Goal: Find specific page/section: Find specific page/section

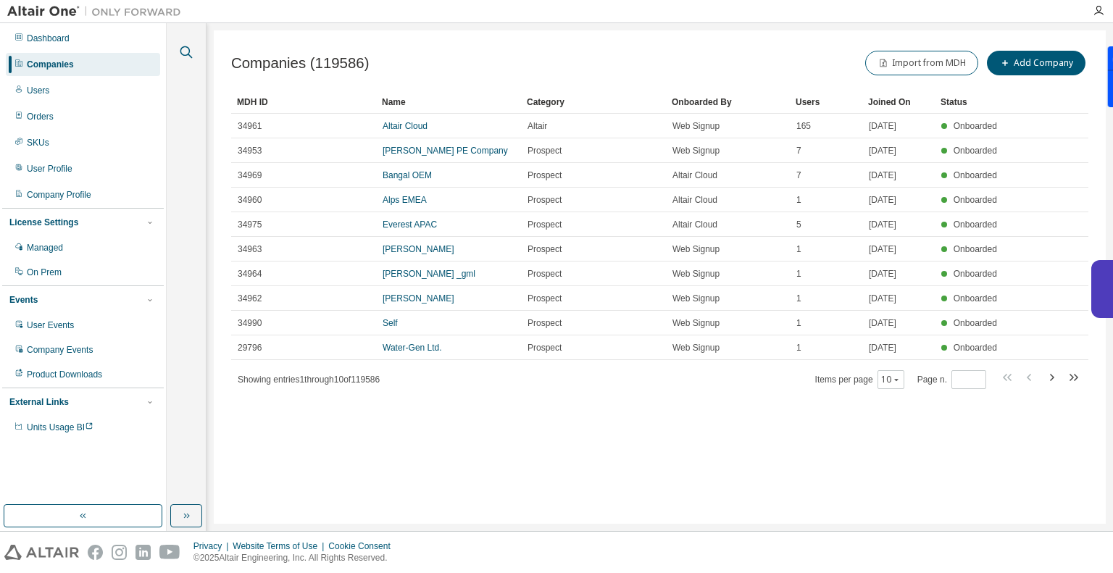
click at [186, 53] on icon "button" at bounding box center [186, 51] width 17 height 17
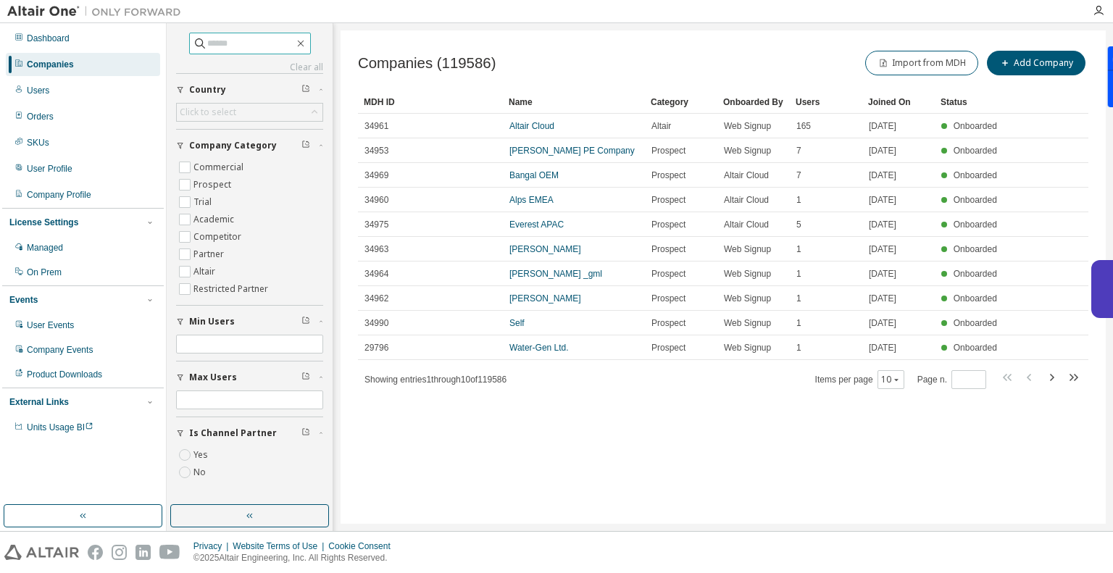
click at [230, 51] on span at bounding box center [250, 44] width 122 height 22
click at [233, 36] on input "text" at bounding box center [250, 43] width 87 height 14
type input "*****"
click at [307, 43] on icon "button" at bounding box center [301, 44] width 12 height 12
click at [373, 42] on div "Companies (119586) Import from MDH Add Company Clear Load Save Save As Field Op…" at bounding box center [724, 277] width 766 height 494
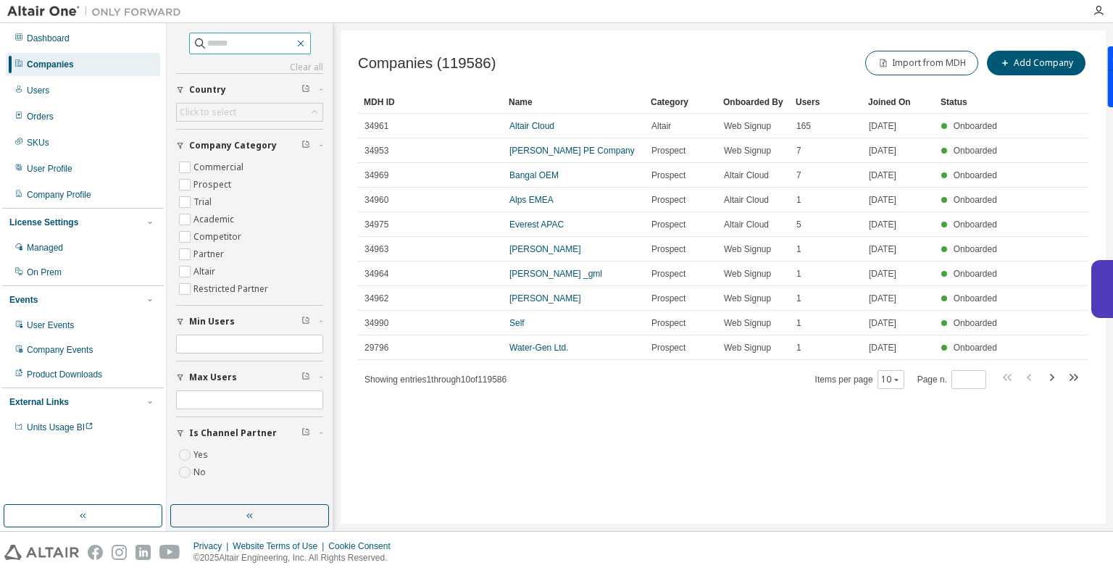
click at [307, 38] on button "button" at bounding box center [300, 43] width 13 height 13
click at [264, 44] on input "text" at bounding box center [250, 43] width 87 height 14
type input "*****"
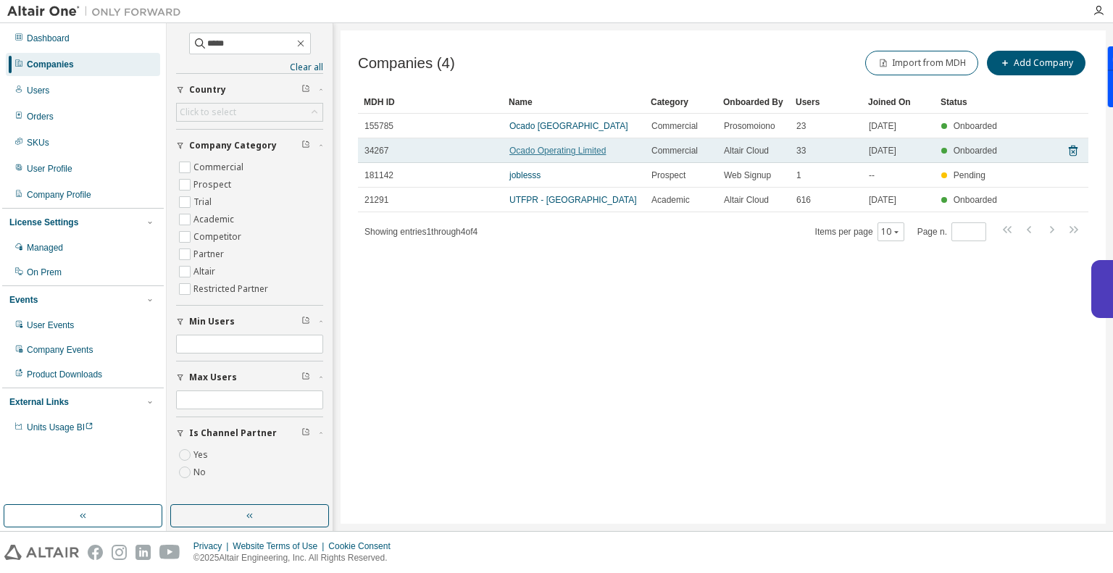
click at [542, 151] on link "Ocado Operating Limited" at bounding box center [558, 151] width 96 height 10
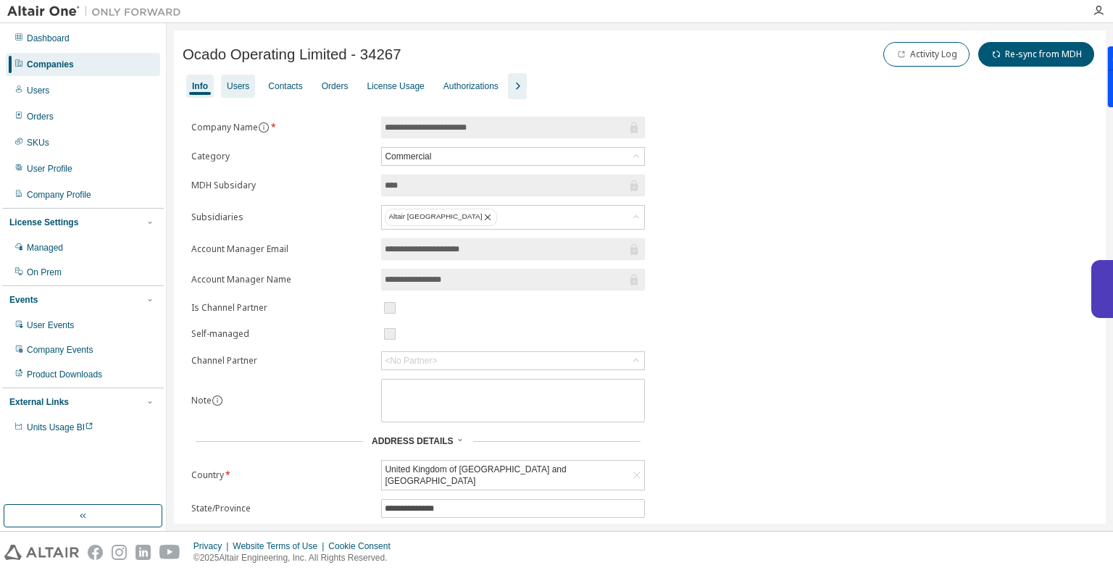
click at [236, 79] on div "Users" at bounding box center [238, 86] width 34 height 23
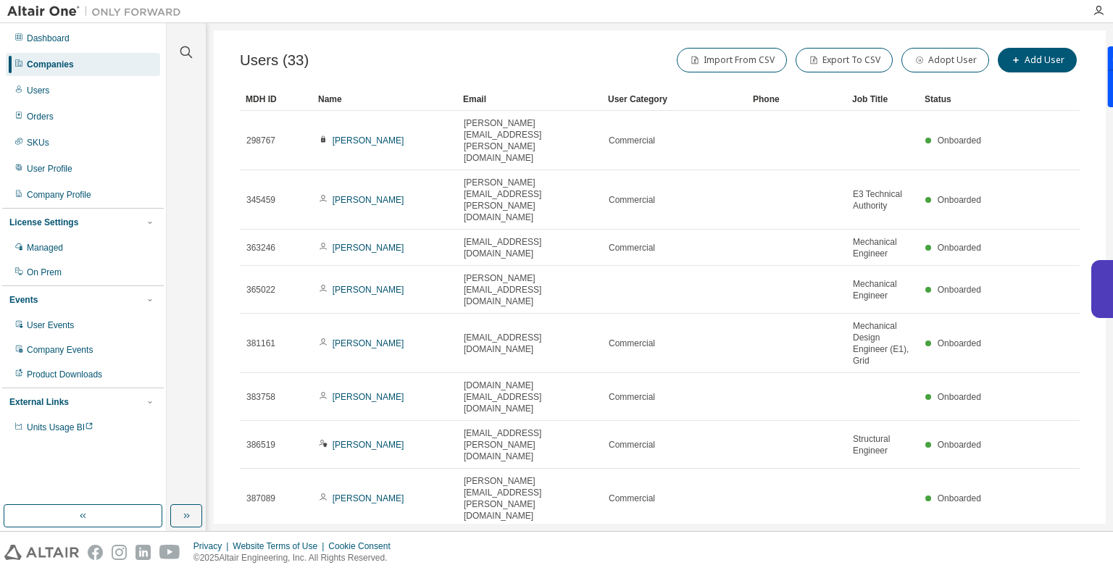
scroll to position [74, 0]
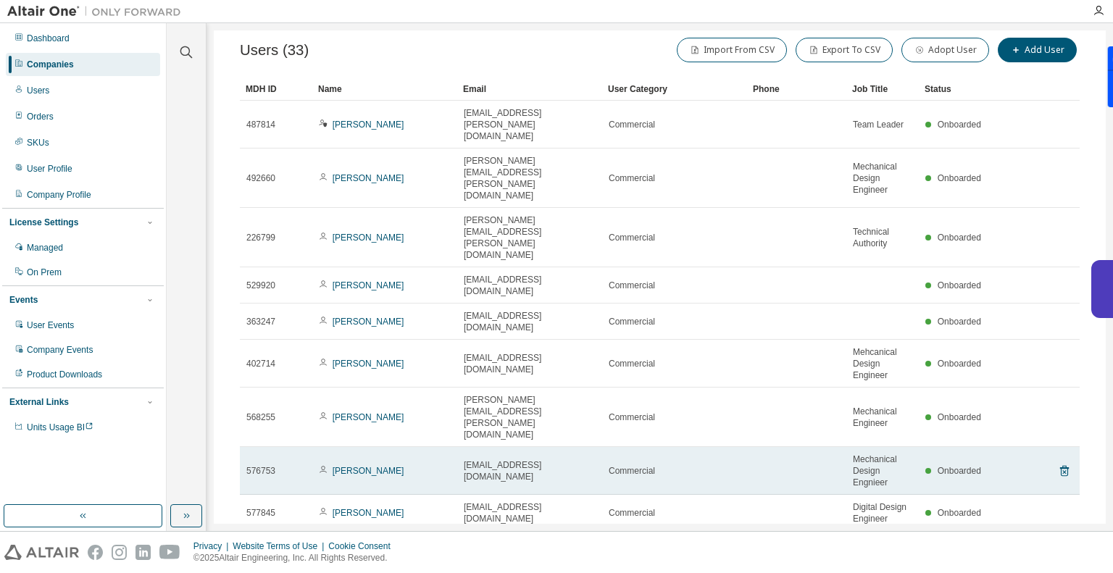
scroll to position [86, 0]
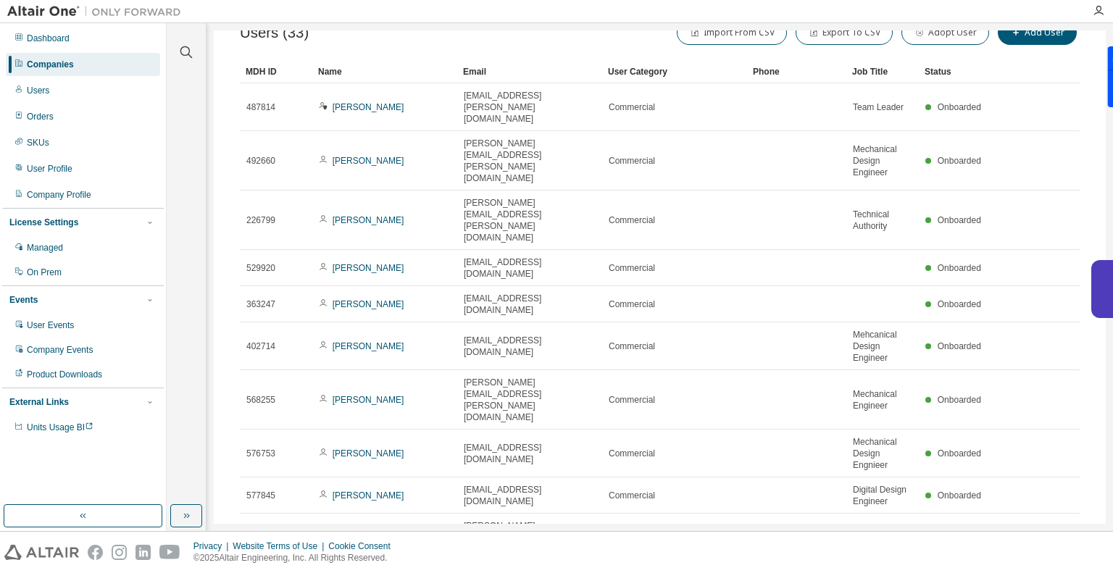
click at [1034, 571] on icon "button" at bounding box center [1042, 579] width 17 height 17
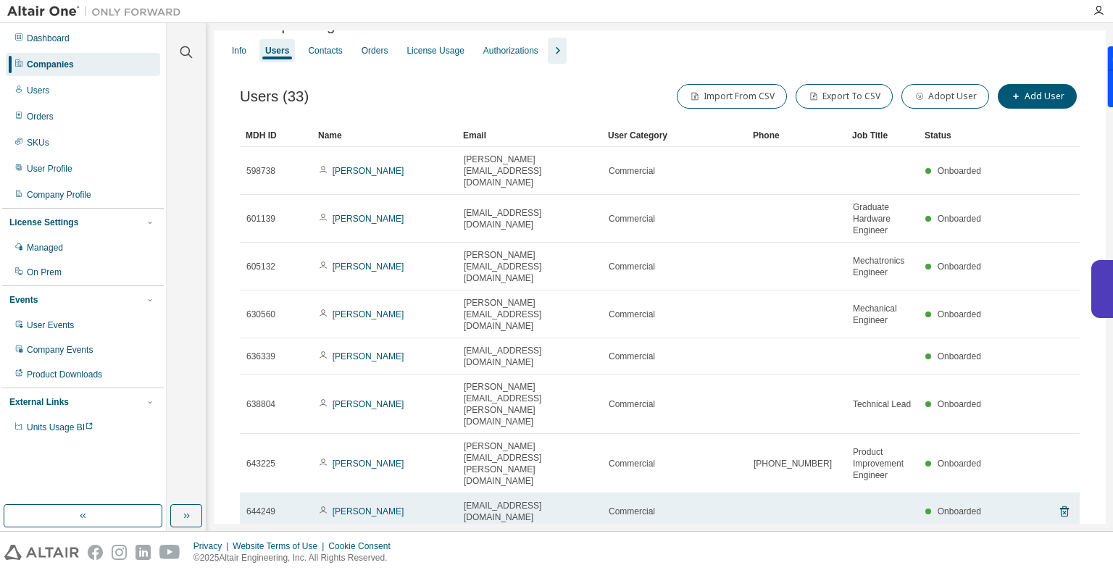
scroll to position [39, 0]
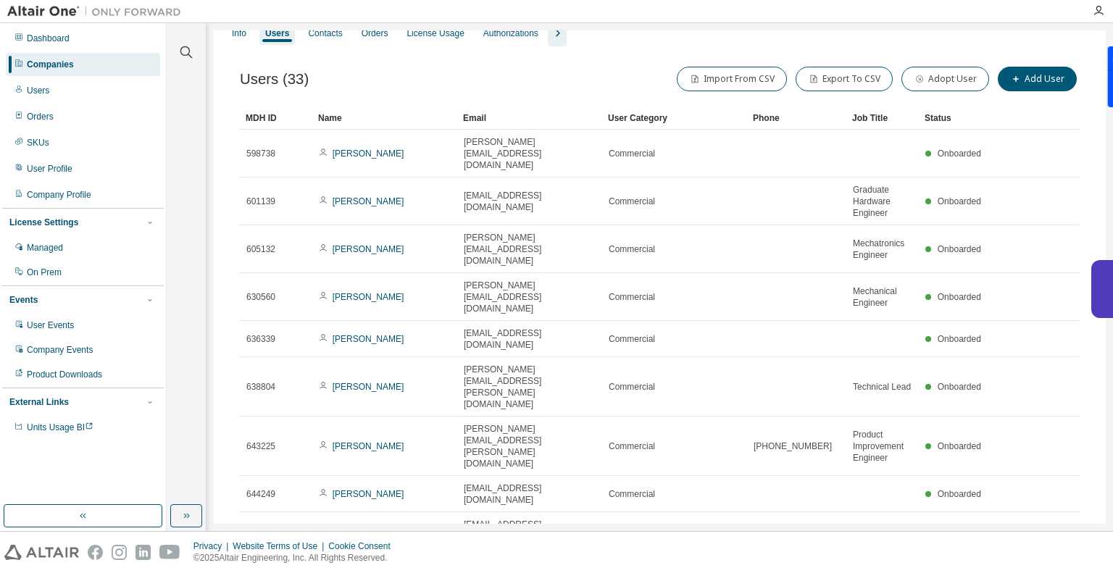
type input "*"
